Goal: Task Accomplishment & Management: Use online tool/utility

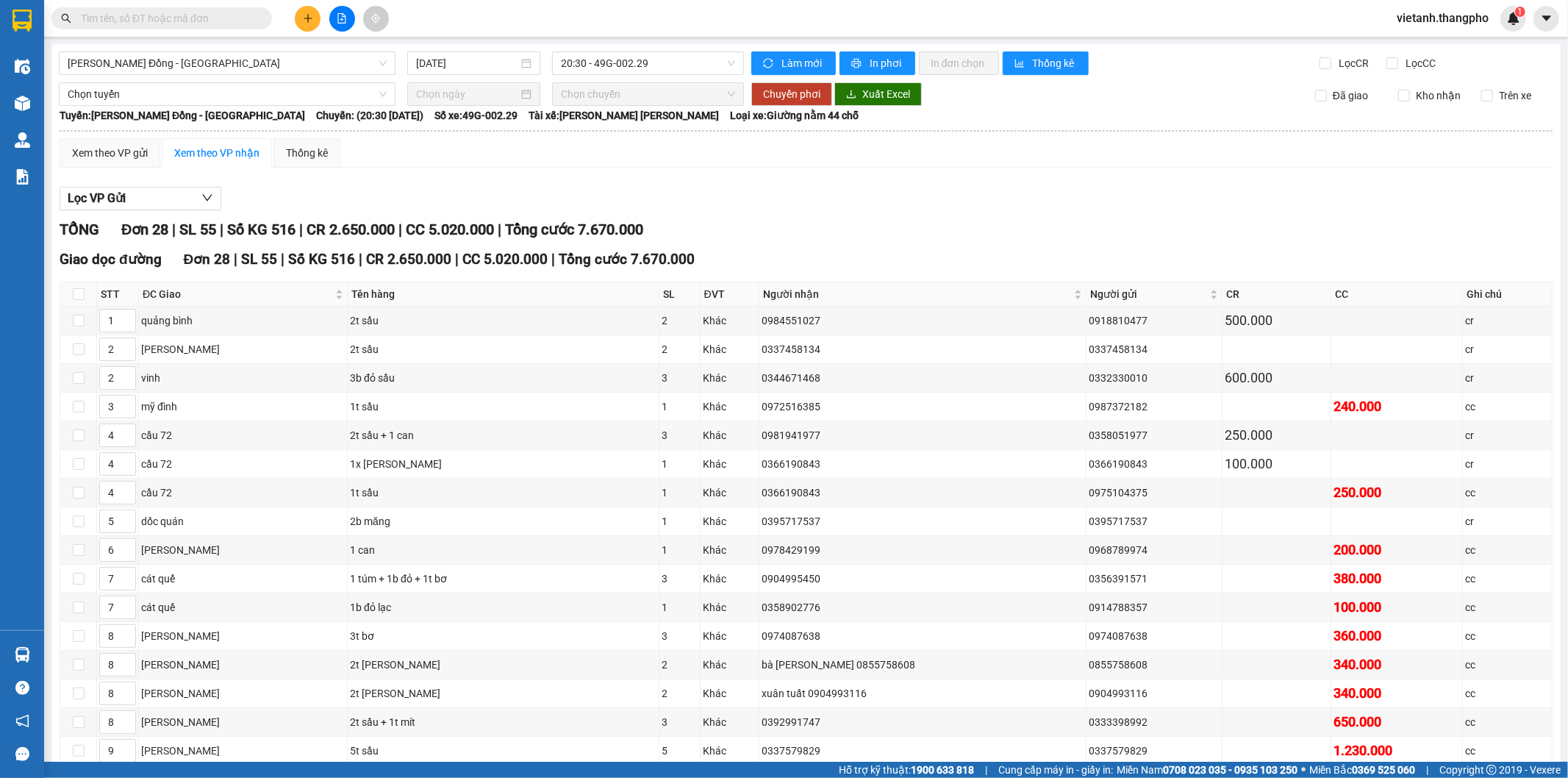
click at [768, 59] on span "sync" at bounding box center [769, 64] width 13 height 12
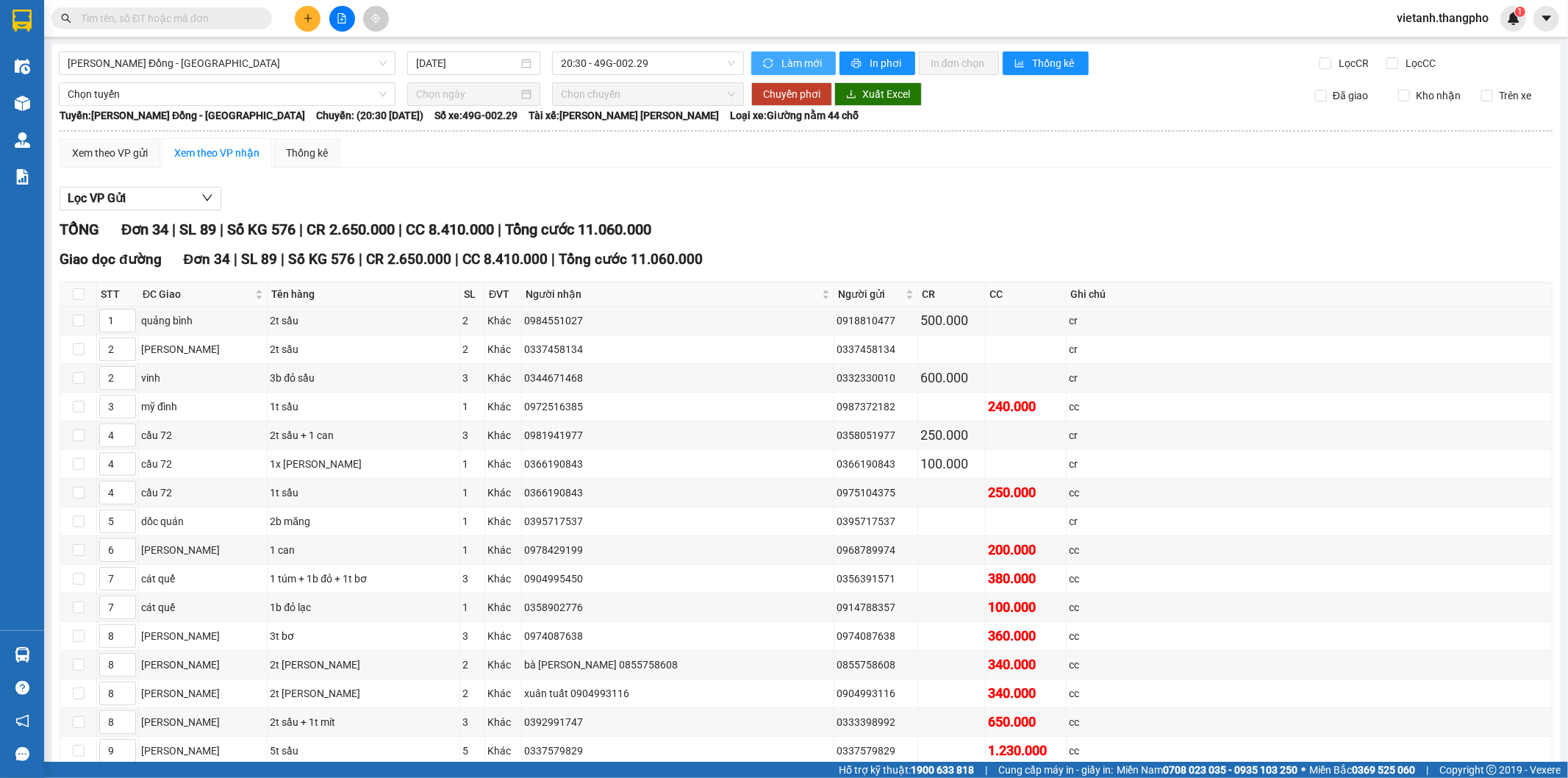
click at [782, 60] on span "Làm mới" at bounding box center [803, 63] width 43 height 17
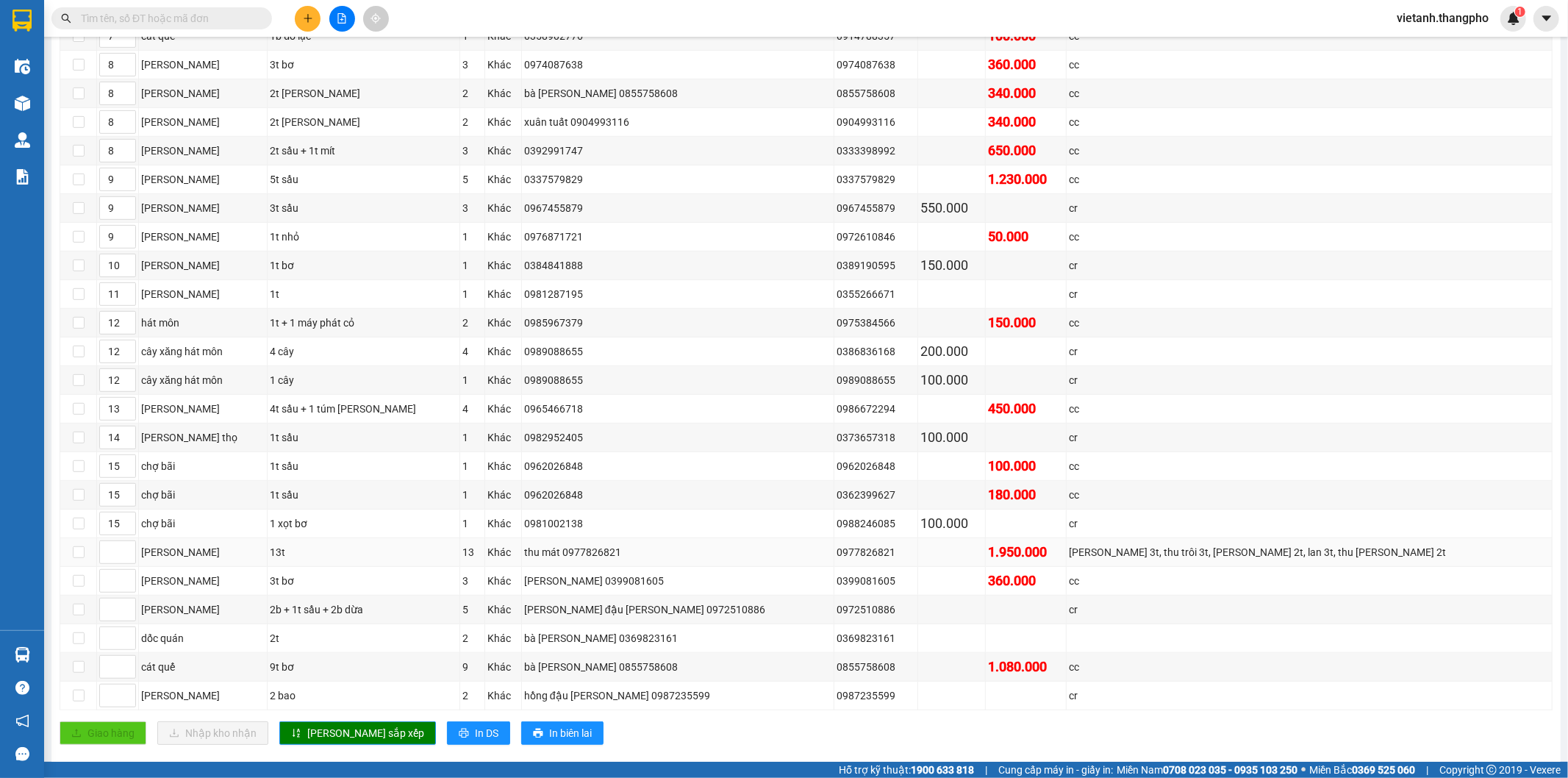
scroll to position [653, 0]
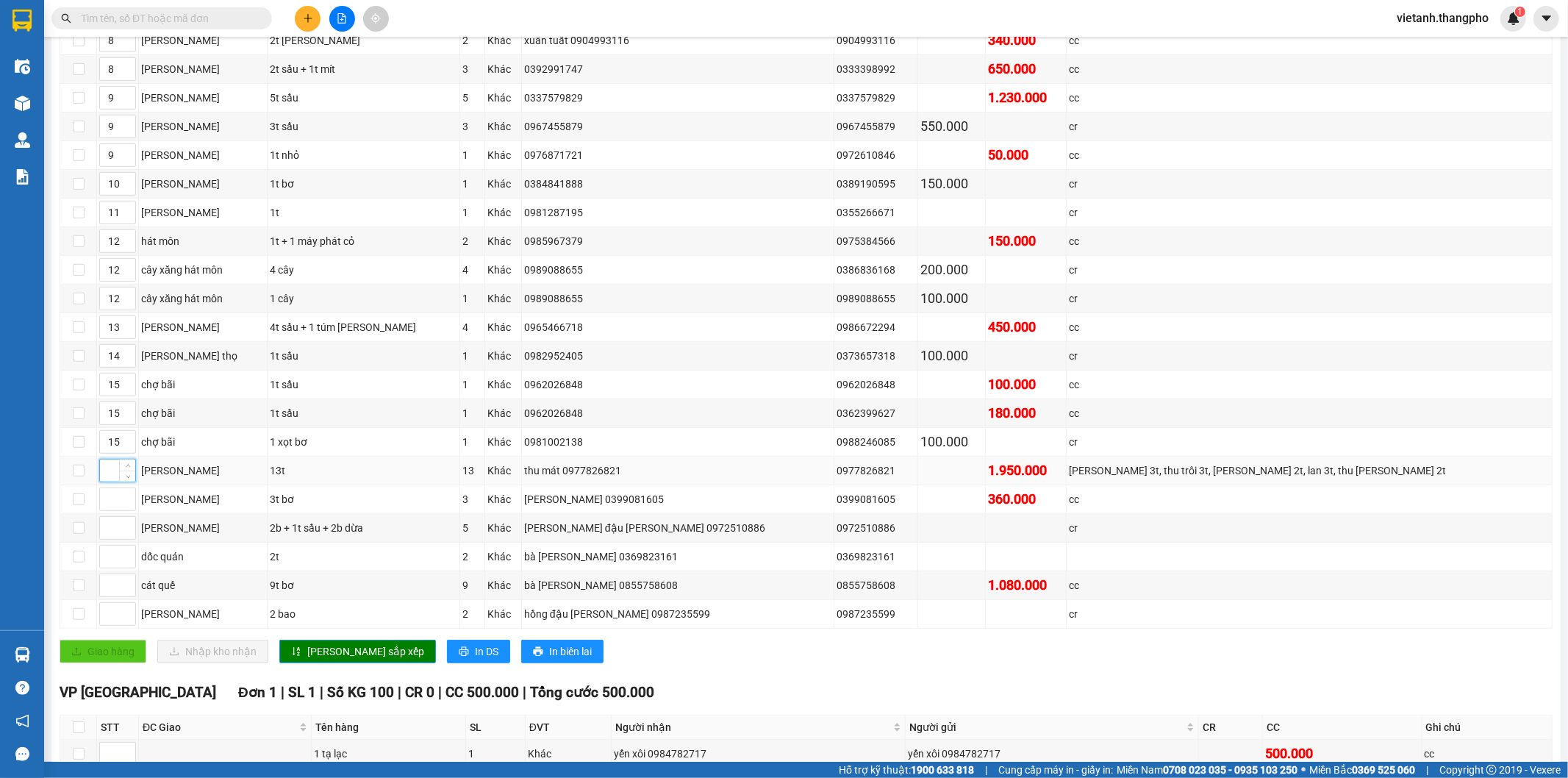
click at [111, 474] on input at bounding box center [117, 470] width 35 height 23
type input "8"
click at [106, 510] on input at bounding box center [117, 499] width 35 height 23
type input "13"
click at [111, 536] on input at bounding box center [117, 527] width 35 height 23
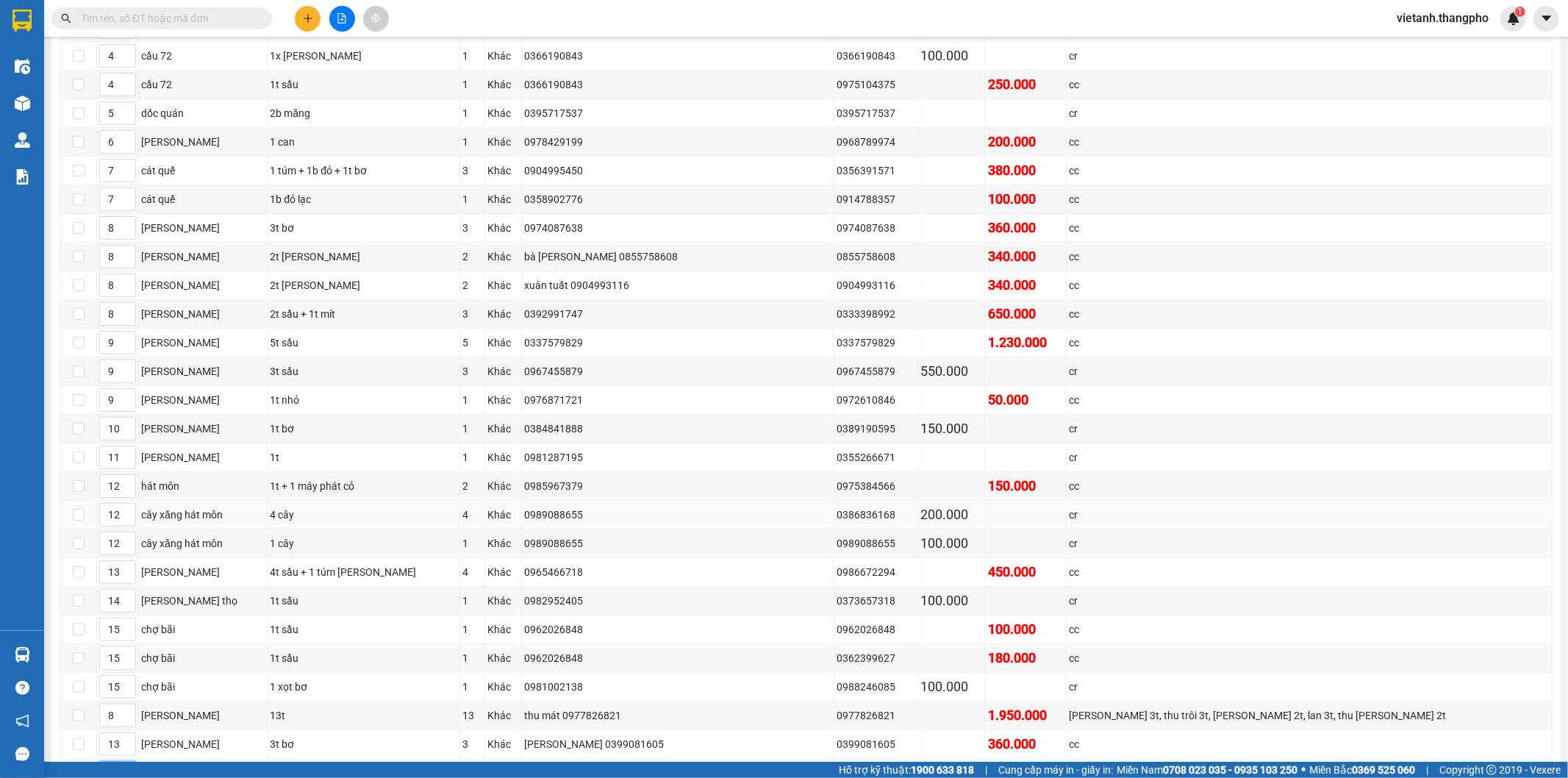
scroll to position [572, 0]
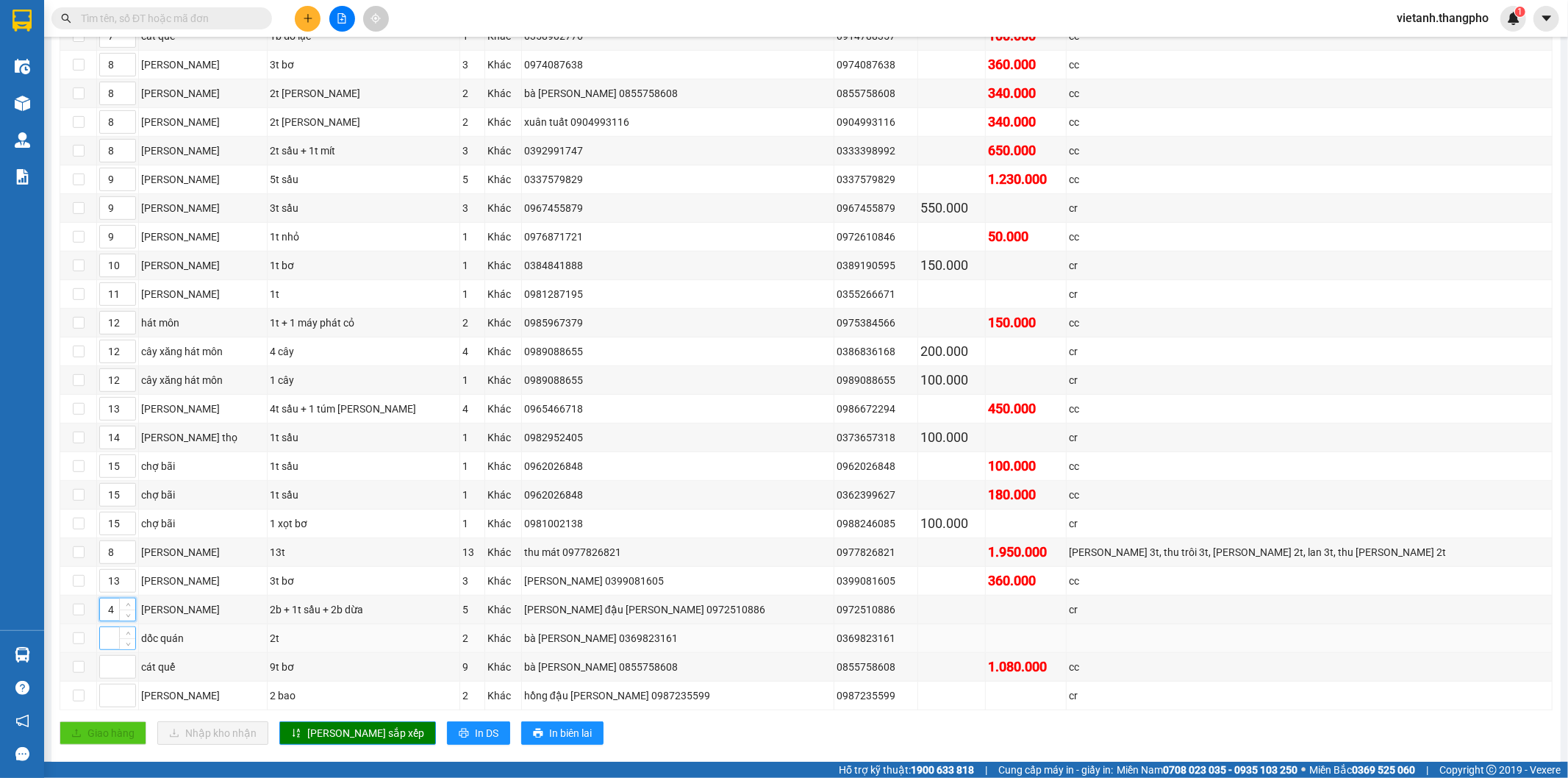
type input "4"
click at [104, 649] on input at bounding box center [117, 638] width 35 height 23
type input "5"
click at [105, 667] on input at bounding box center [117, 666] width 35 height 23
type input "7"
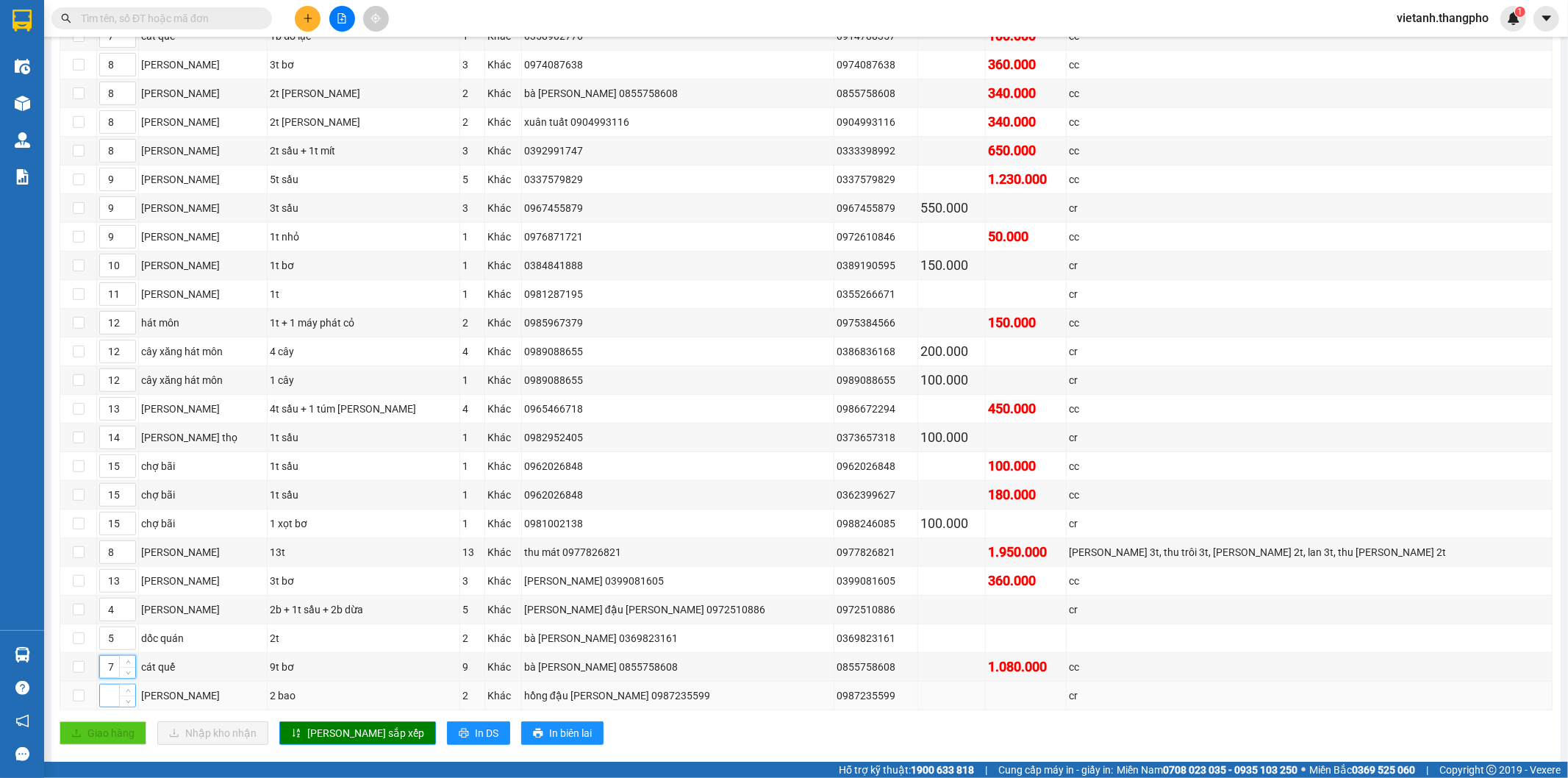
click at [111, 704] on input at bounding box center [117, 695] width 35 height 23
type input "4"
click at [332, 741] on span "[PERSON_NAME] sắp xếp" at bounding box center [365, 732] width 116 height 17
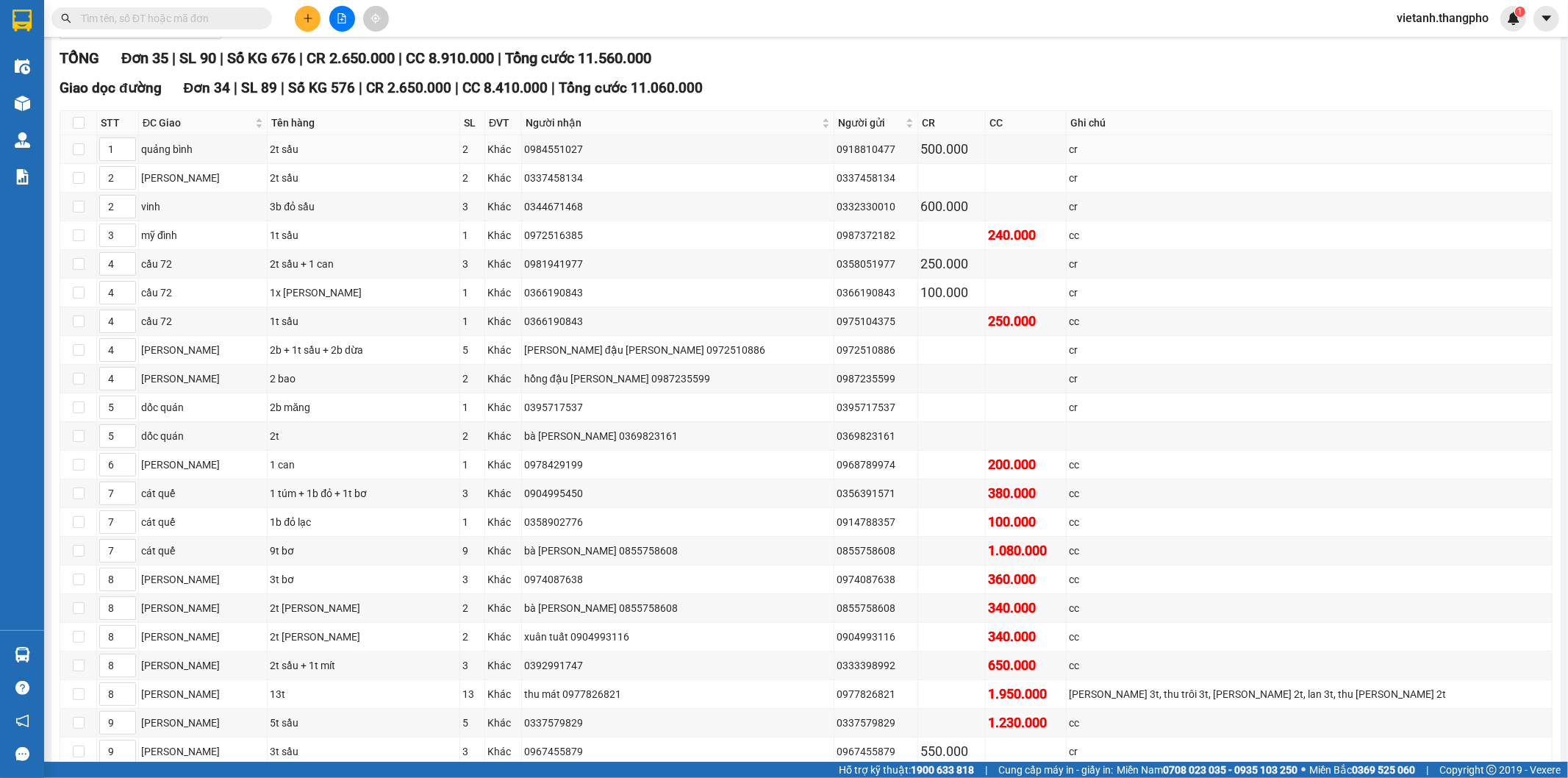
scroll to position [0, 0]
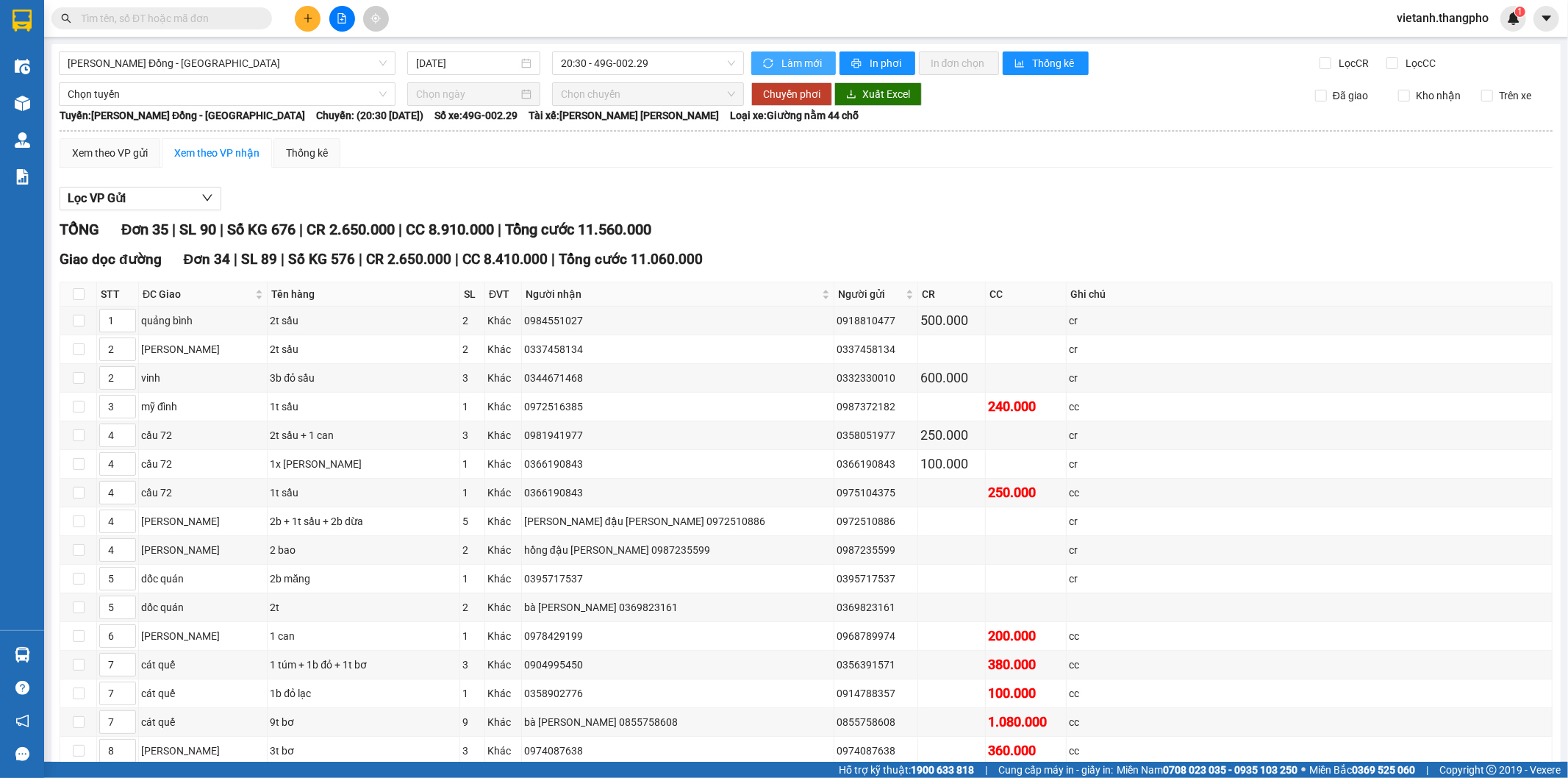
click at [803, 69] on span "Làm mới" at bounding box center [803, 63] width 43 height 17
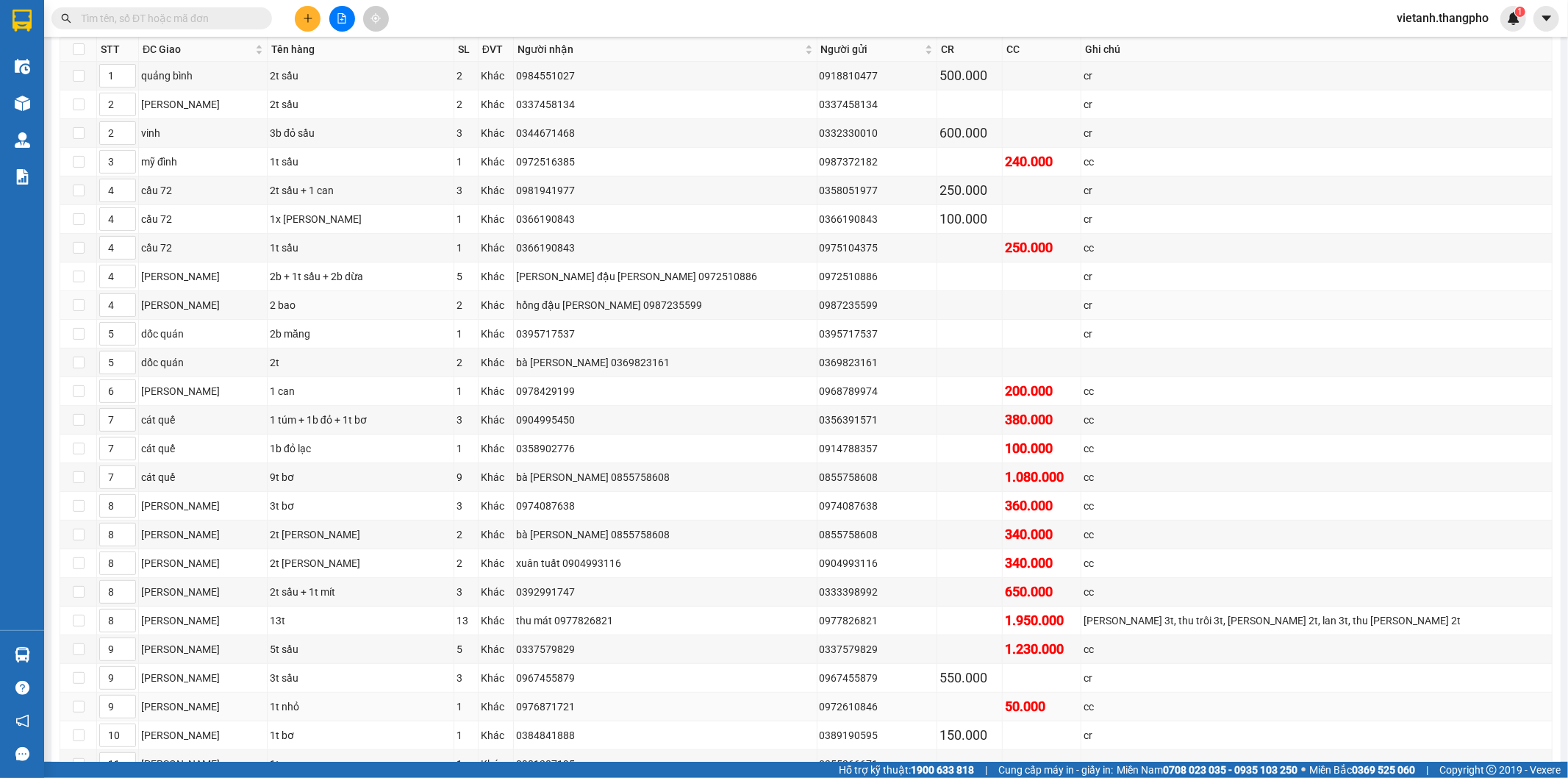
scroll to position [632, 0]
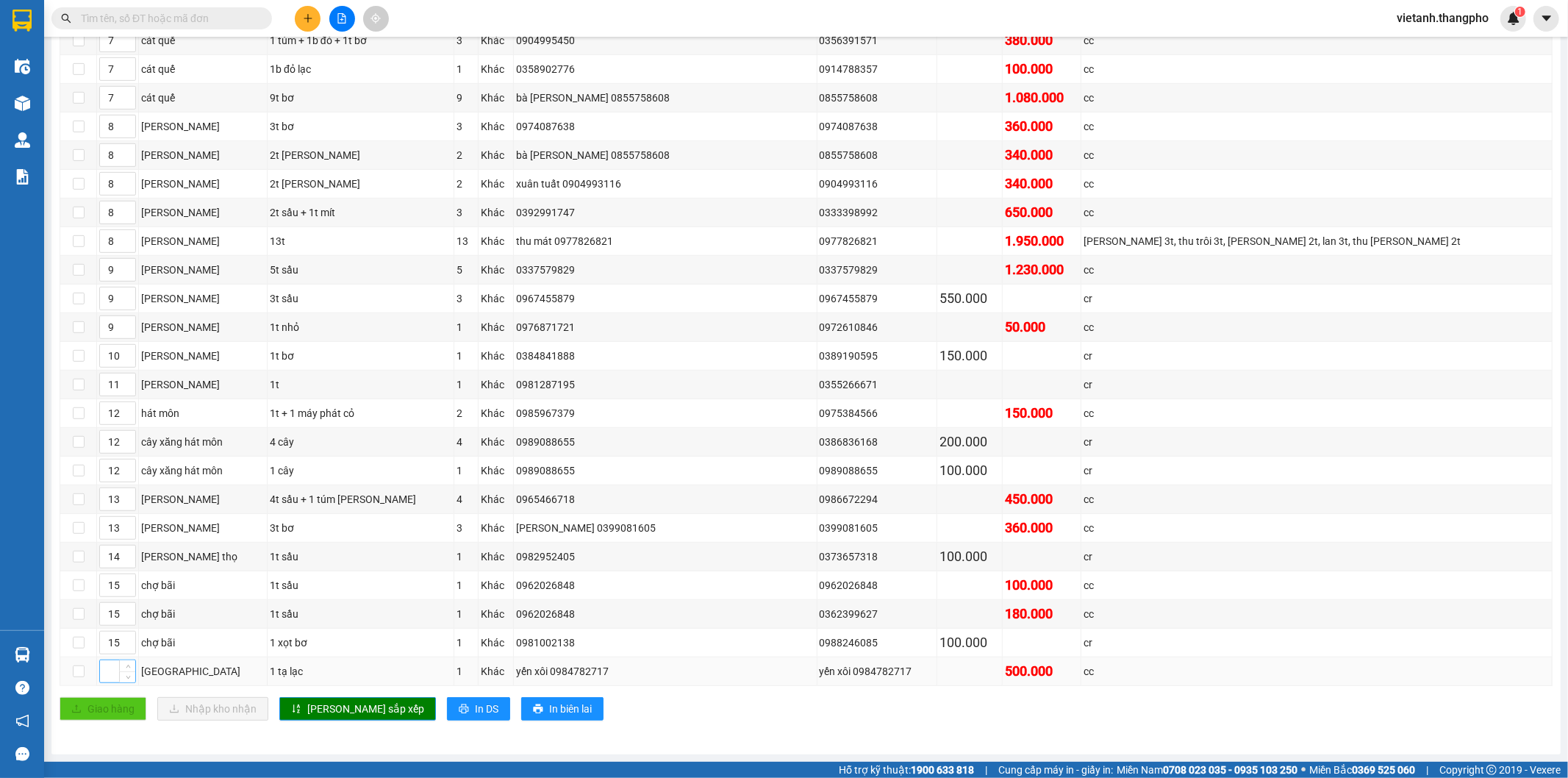
click at [106, 673] on input at bounding box center [117, 670] width 35 height 23
type input "3"
click at [316, 706] on span "[PERSON_NAME] sắp xếp" at bounding box center [365, 709] width 116 height 17
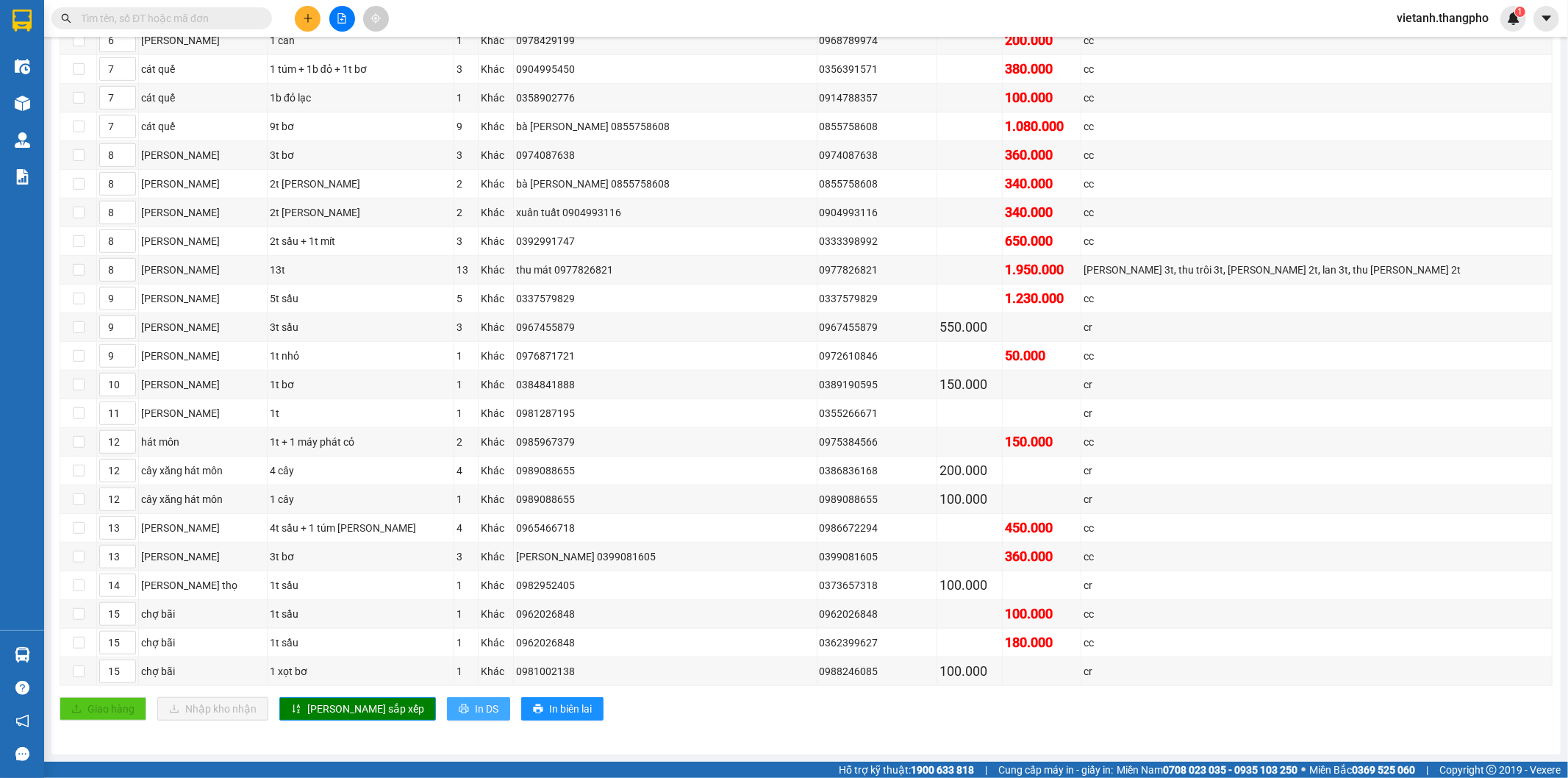
click at [475, 708] on span "In DS" at bounding box center [486, 709] width 23 height 17
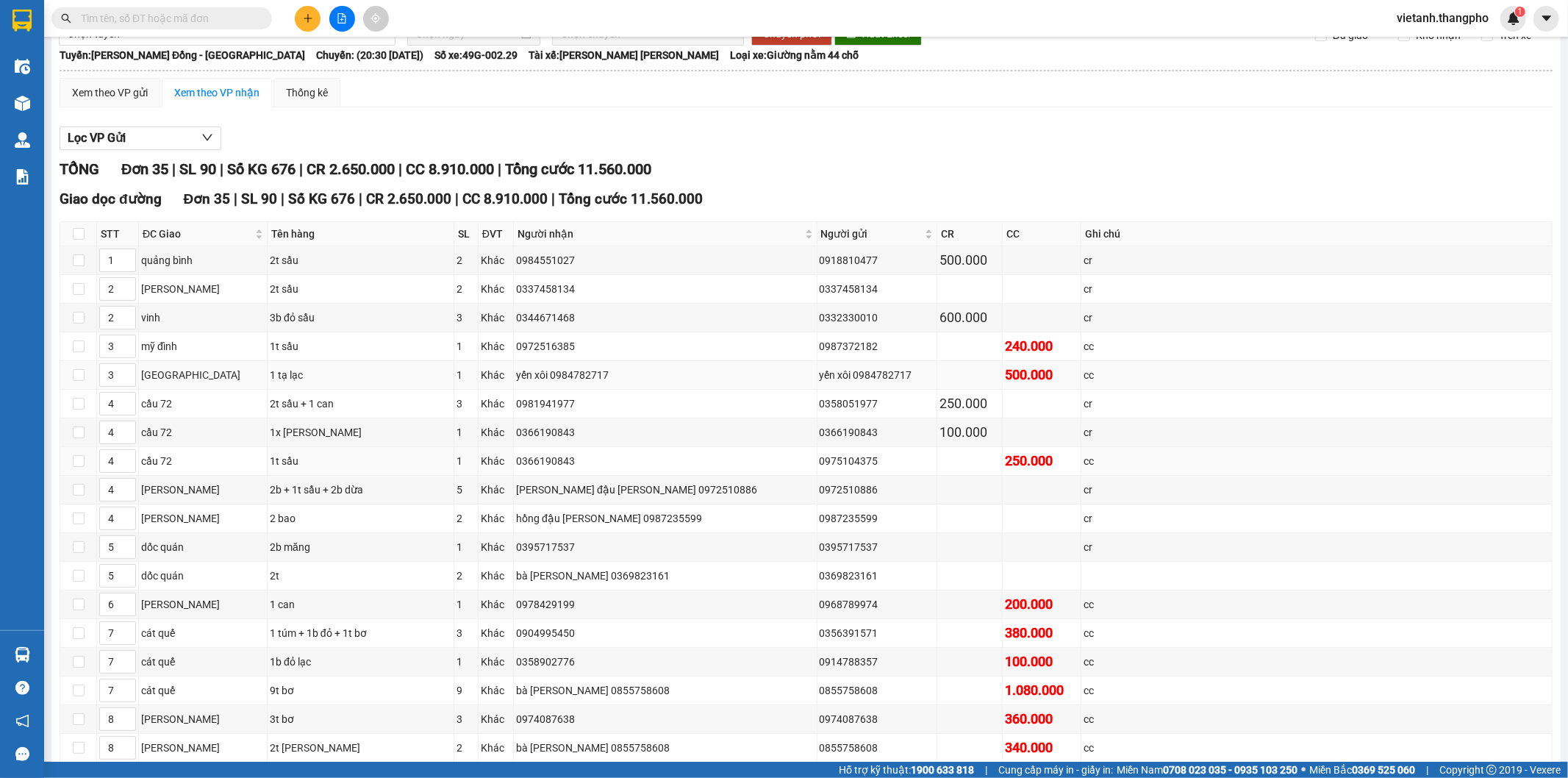
scroll to position [0, 0]
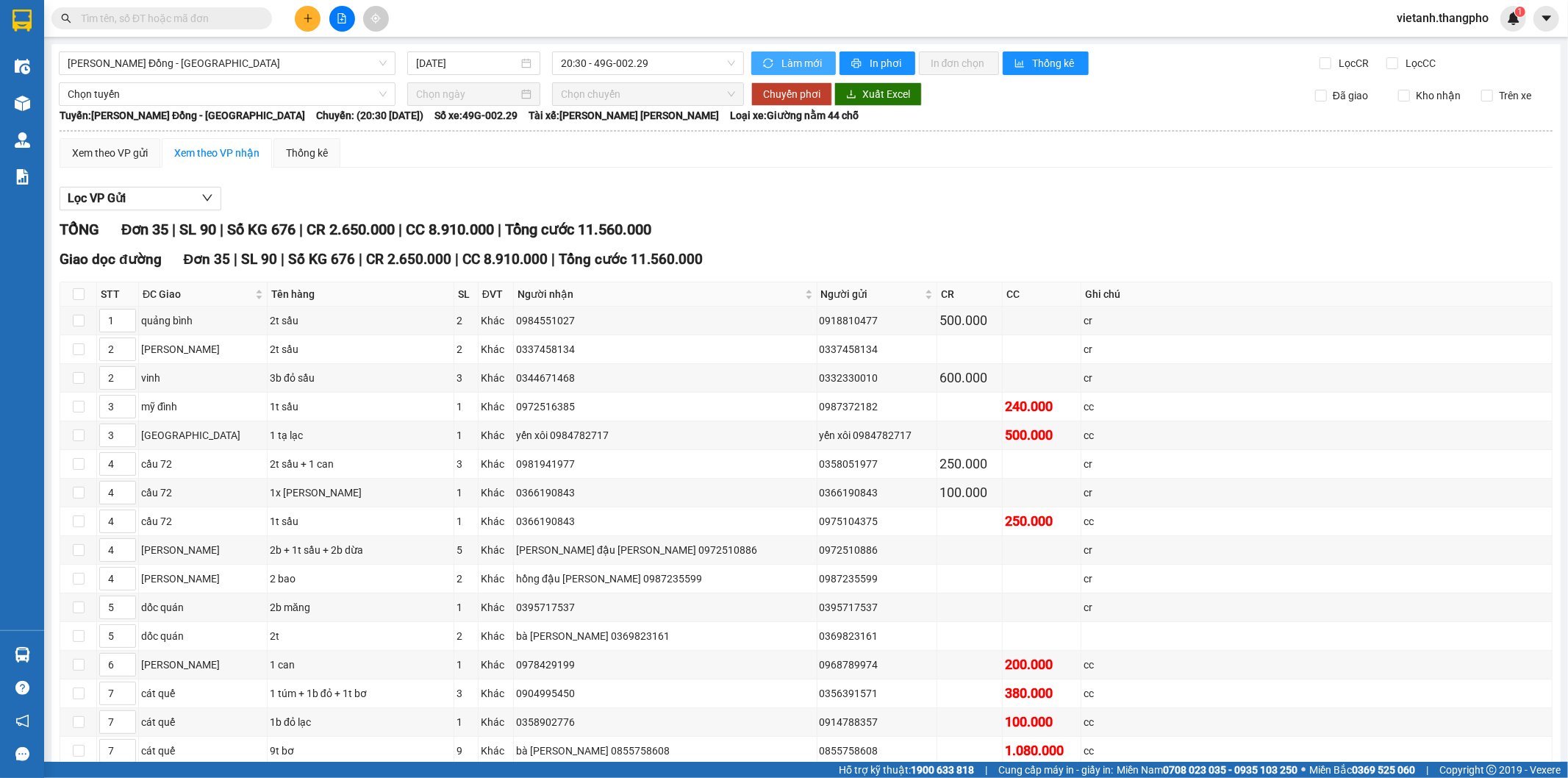
click at [781, 67] on span "Làm mới" at bounding box center [803, 63] width 43 height 17
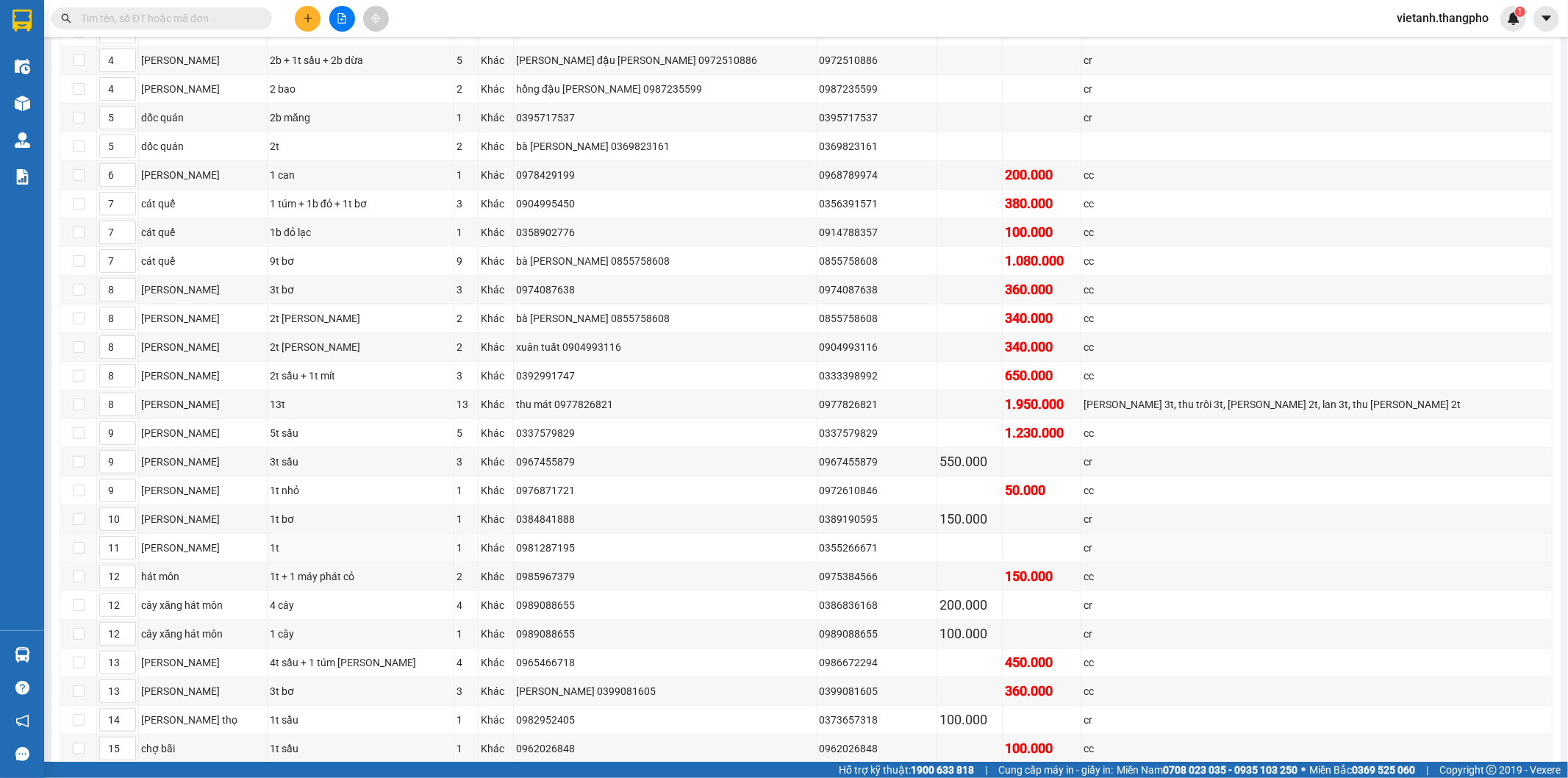
scroll to position [662, 0]
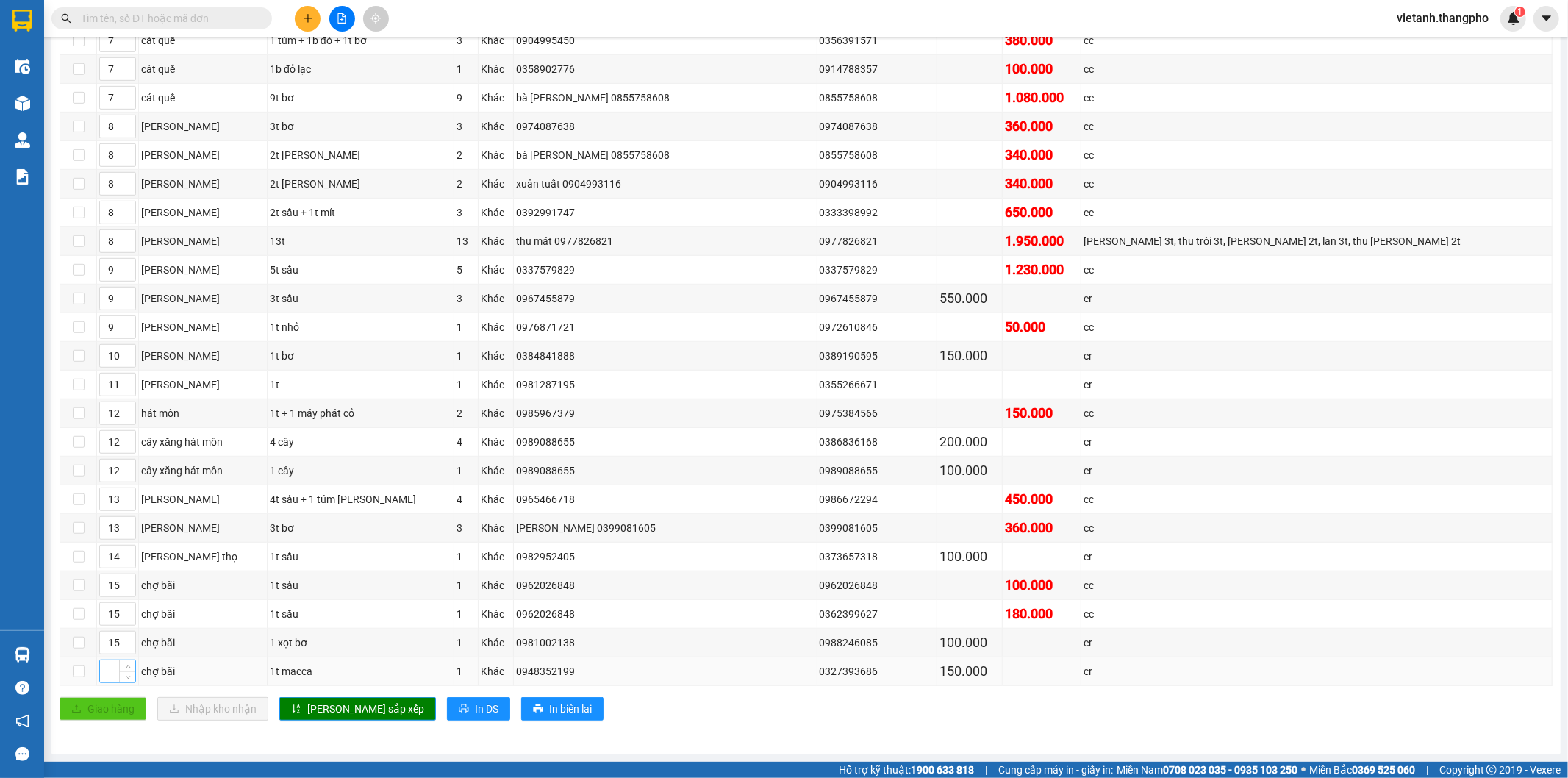
click at [106, 676] on input at bounding box center [117, 670] width 35 height 23
type input "15"
click at [317, 712] on span "[PERSON_NAME] sắp xếp" at bounding box center [365, 709] width 116 height 17
click at [447, 709] on button "In DS" at bounding box center [479, 709] width 64 height 23
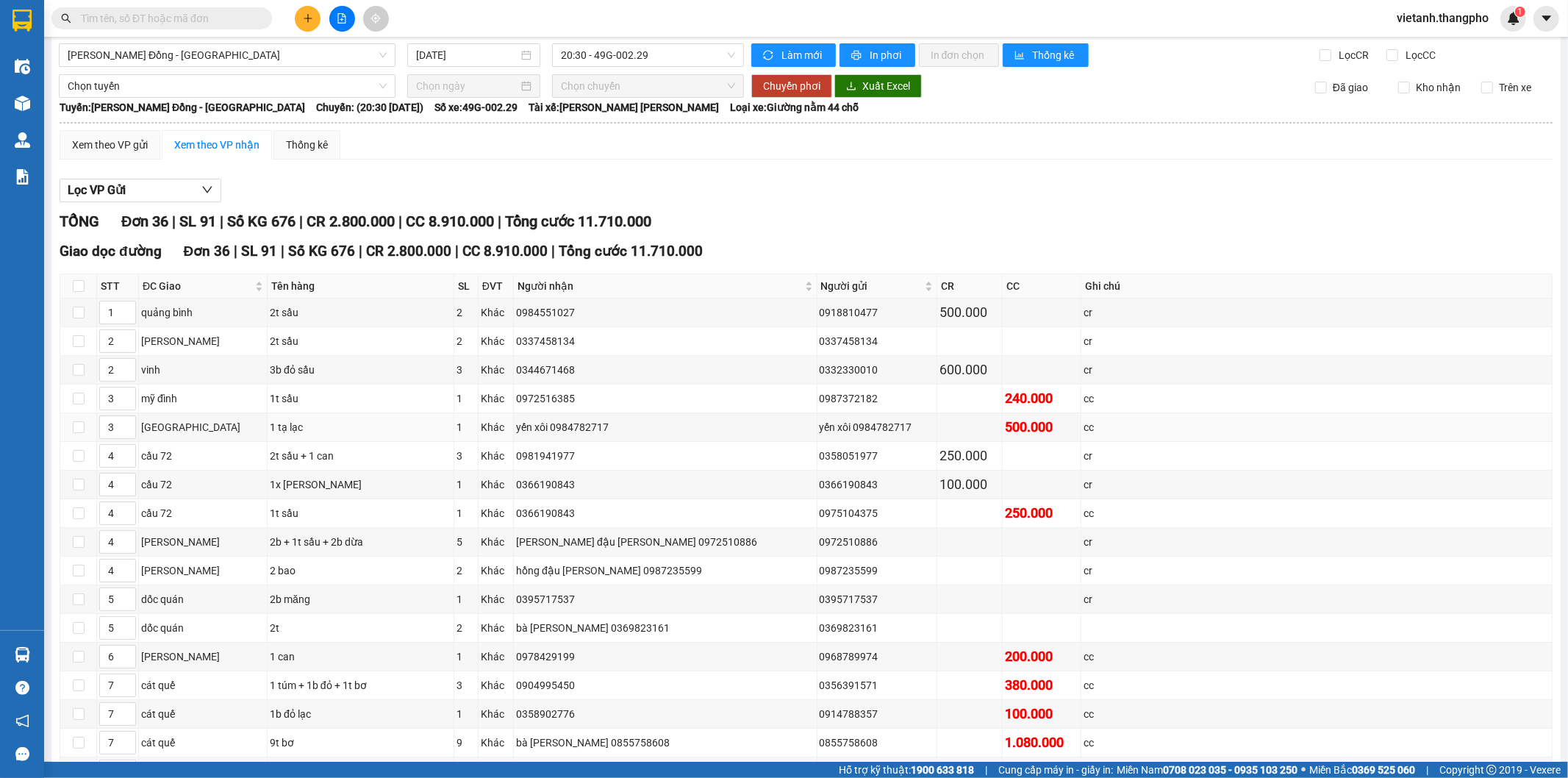
scroll to position [0, 0]
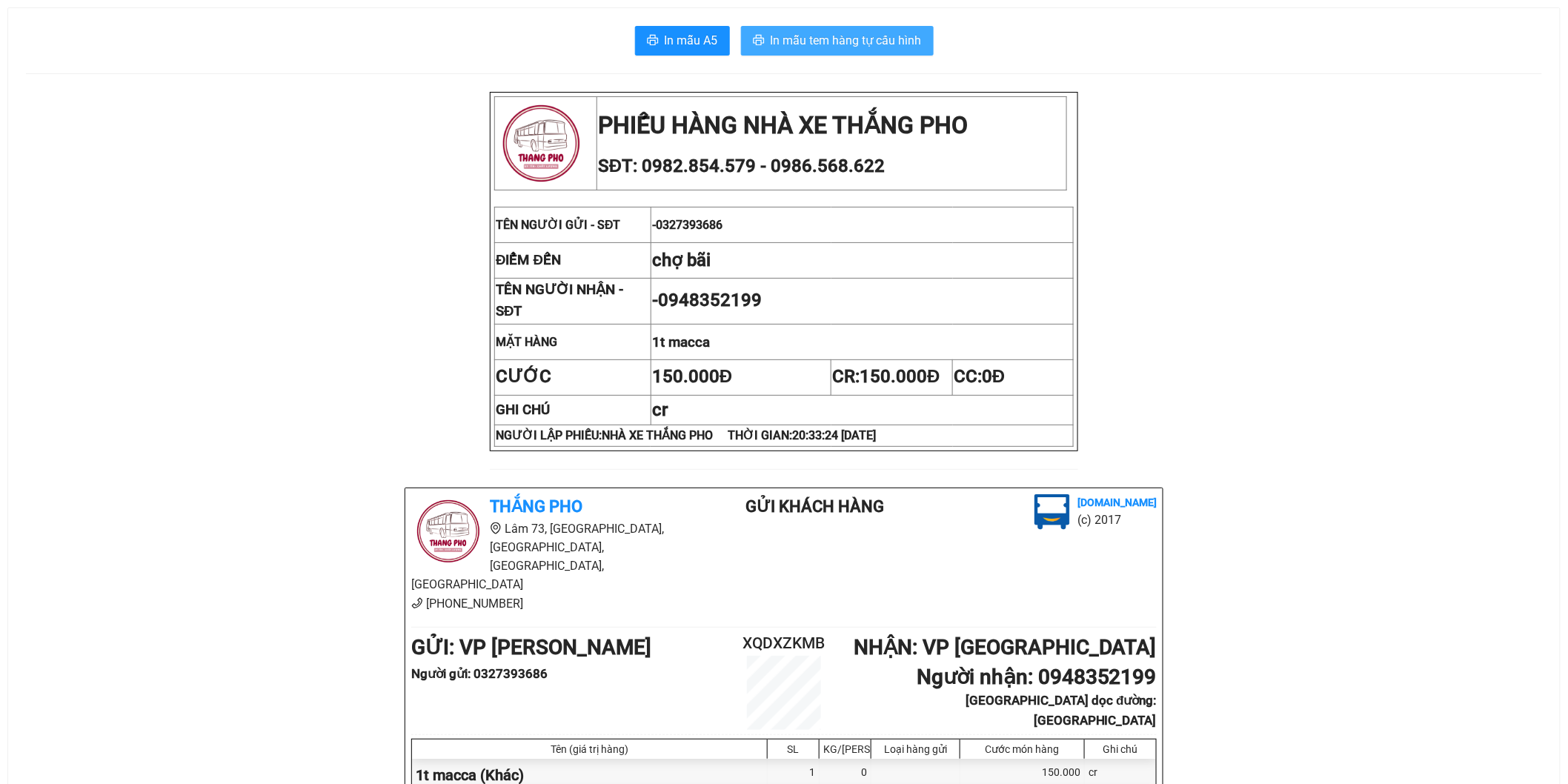
click at [829, 45] on span "In mẫu tem hàng tự cấu hình" at bounding box center [846, 40] width 151 height 19
